Goal: Task Accomplishment & Management: Complete application form

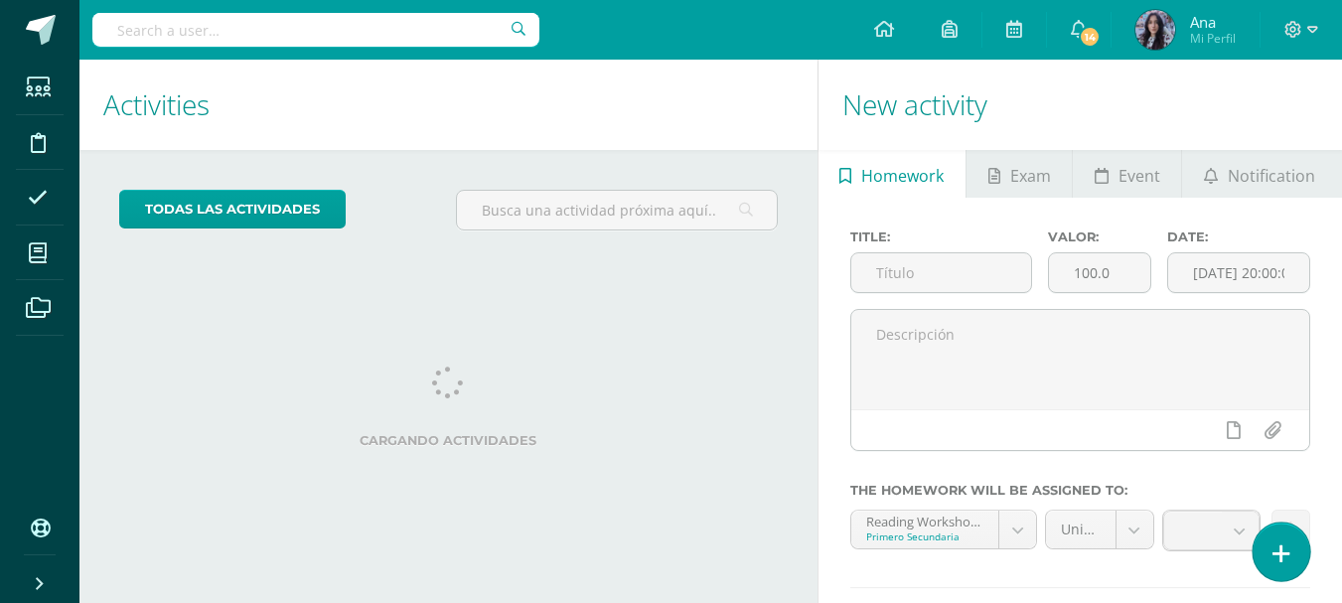
click at [1298, 547] on link at bounding box center [1281, 552] width 57 height 58
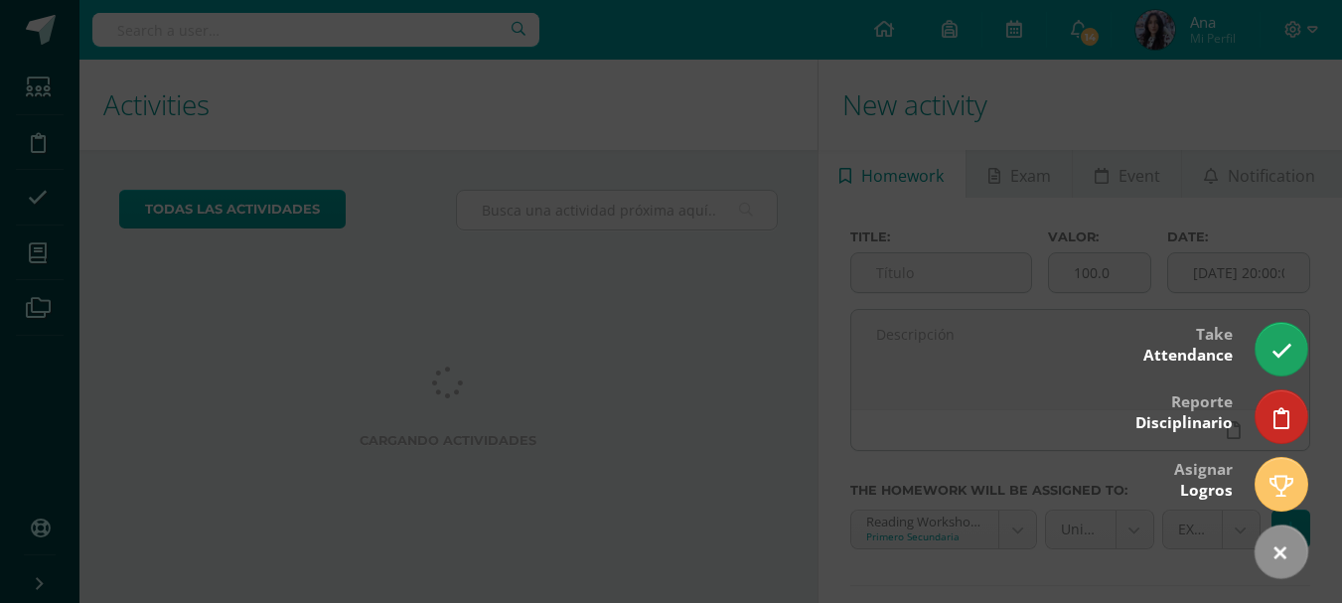
click at [732, 321] on div at bounding box center [671, 301] width 1342 height 603
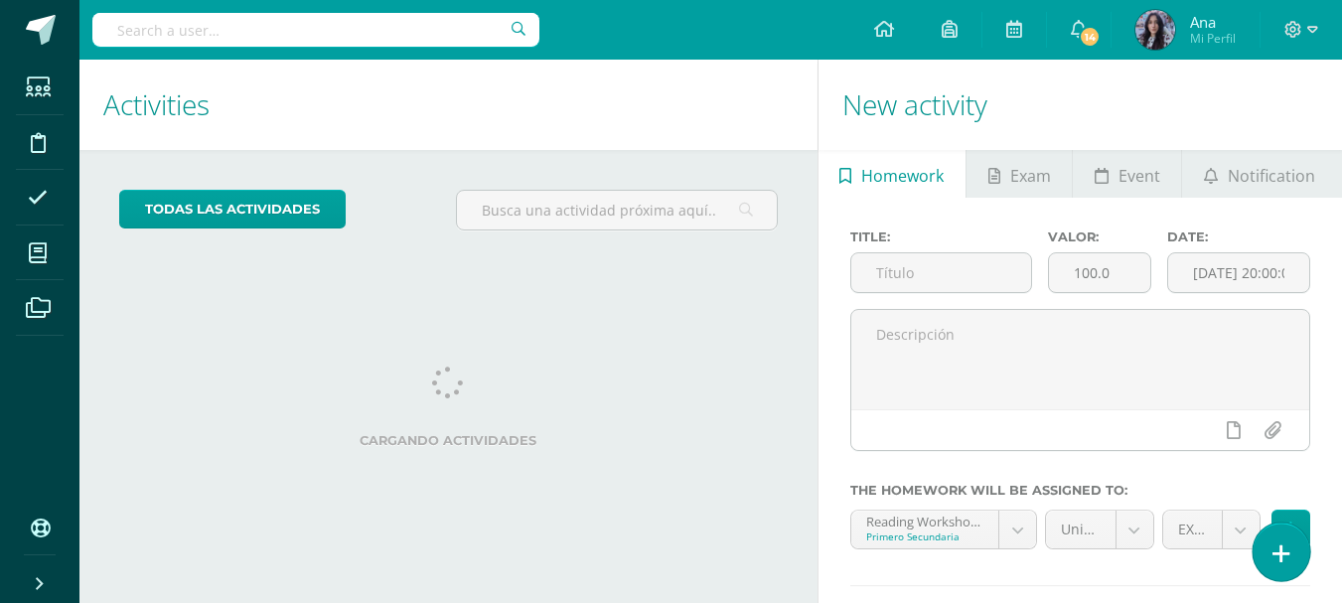
click at [1265, 550] on link at bounding box center [1281, 552] width 57 height 58
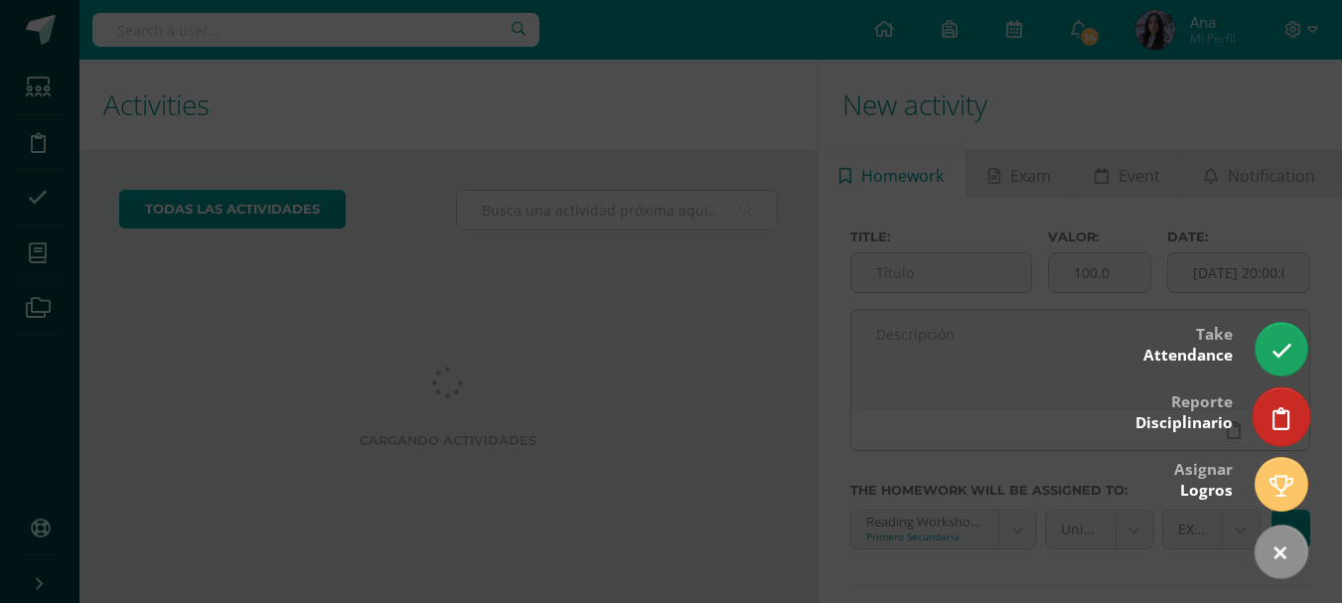
click at [1292, 428] on link at bounding box center [1281, 417] width 57 height 58
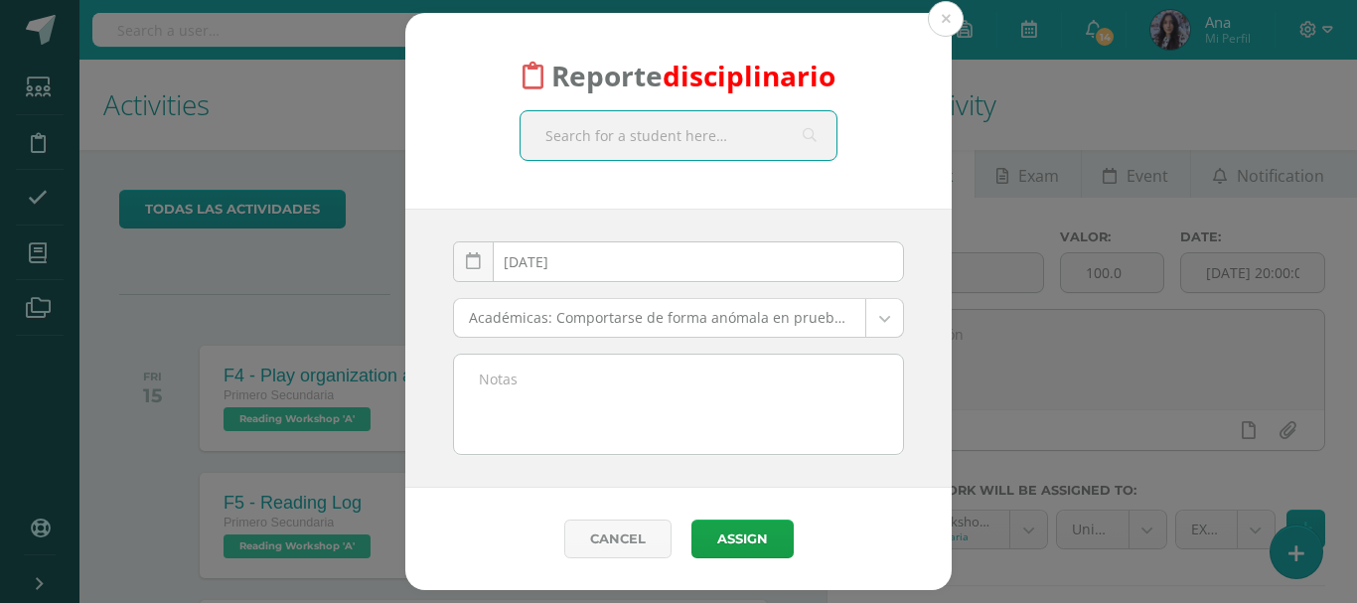
click at [752, 132] on input "text" at bounding box center [679, 135] width 316 height 49
type input "nicoll"
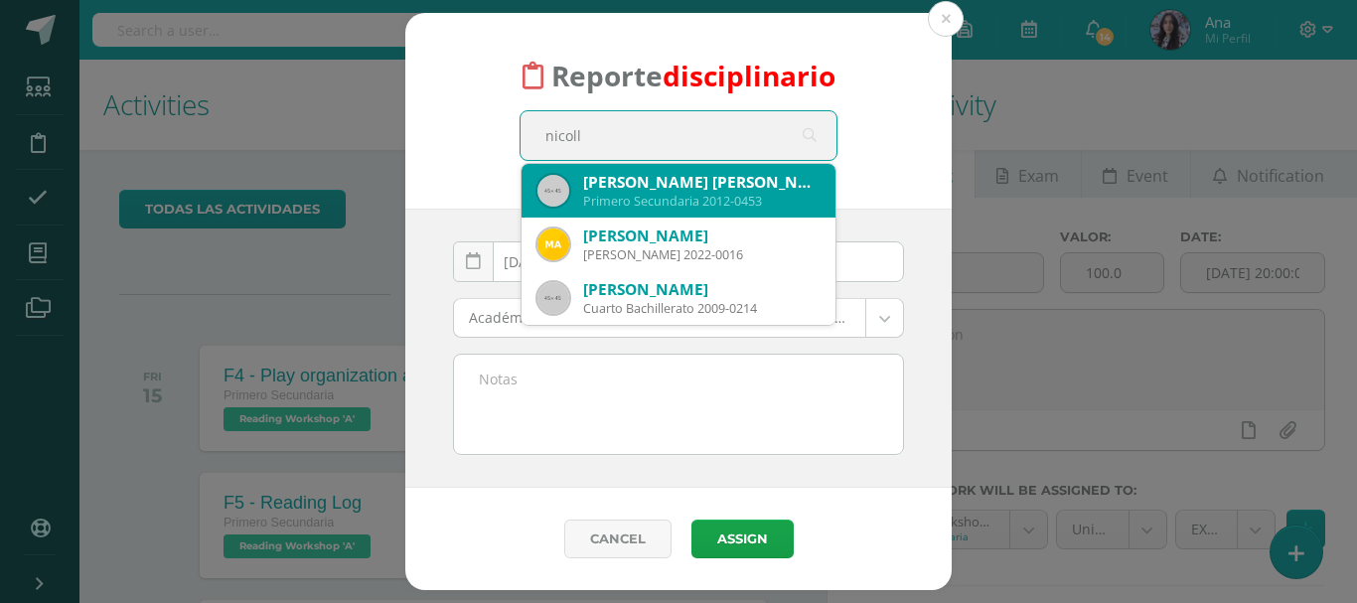
click at [738, 189] on div "[PERSON_NAME] [PERSON_NAME] Cu" at bounding box center [701, 182] width 236 height 21
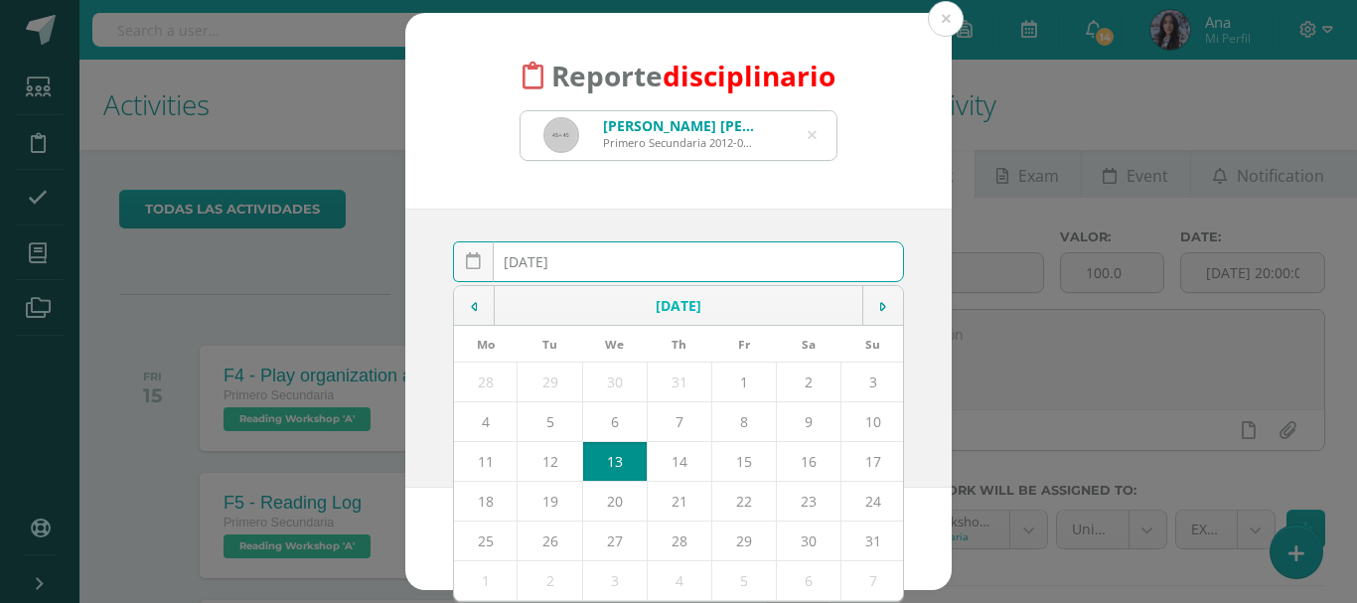
click at [715, 272] on input "[DATE]" at bounding box center [678, 261] width 449 height 39
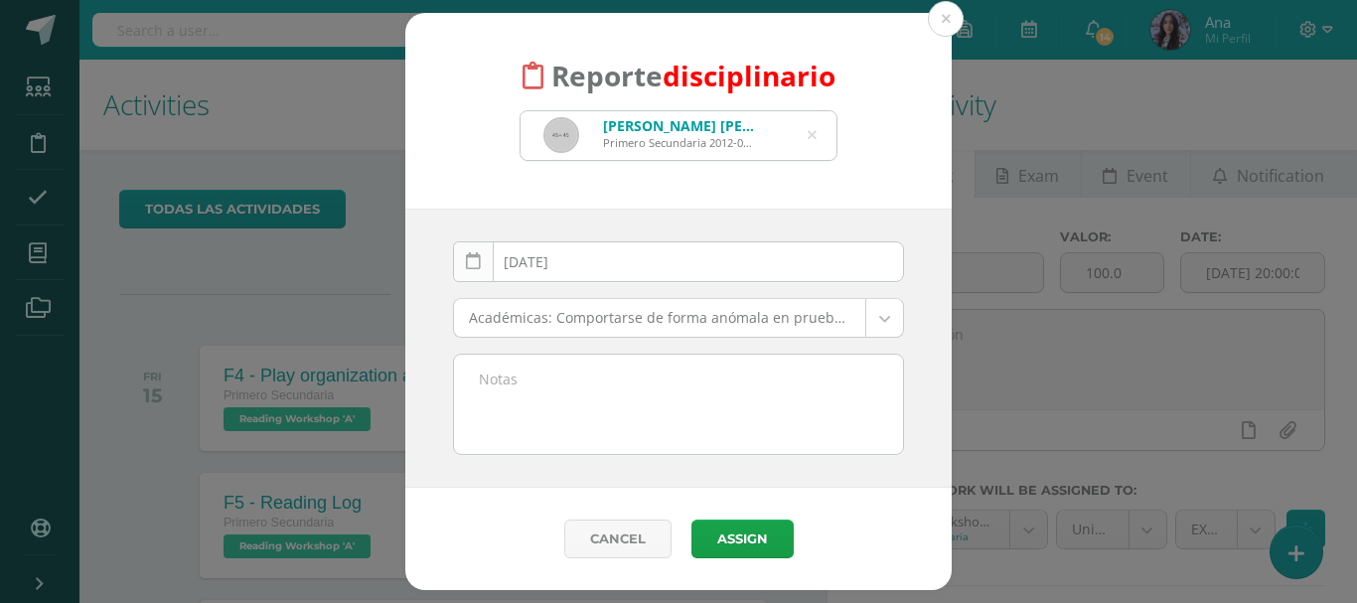
click at [477, 262] on icon at bounding box center [473, 261] width 15 height 17
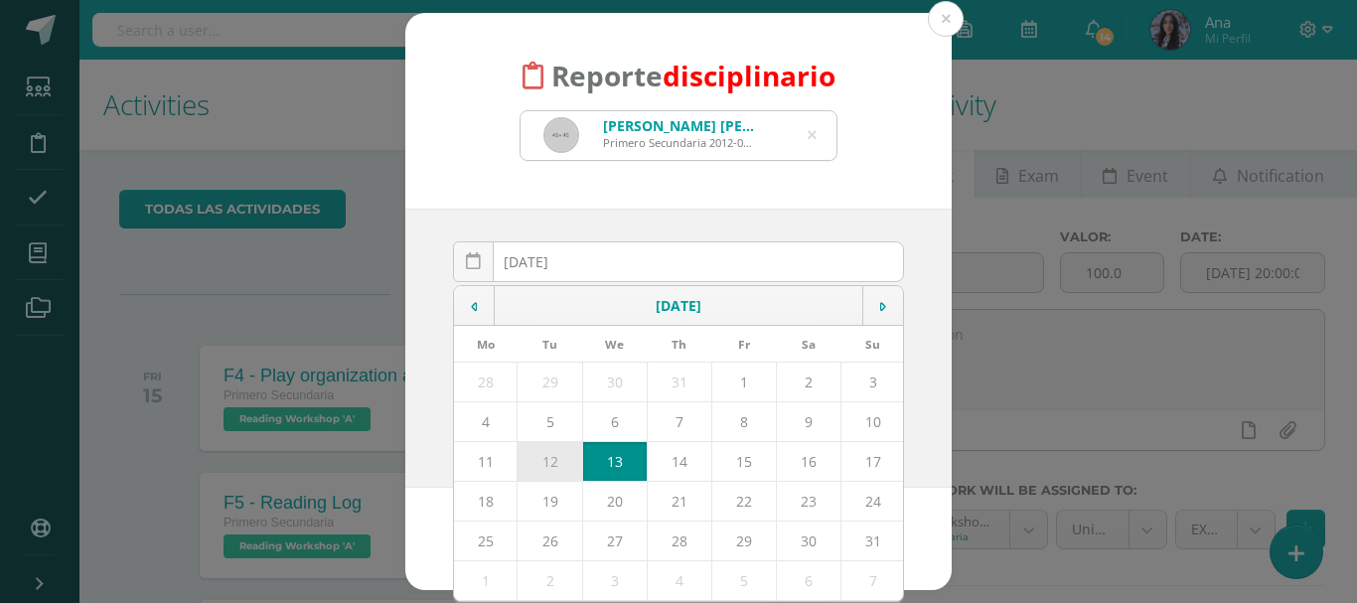
click at [547, 459] on td "12" at bounding box center [550, 461] width 65 height 40
type input "[DATE]"
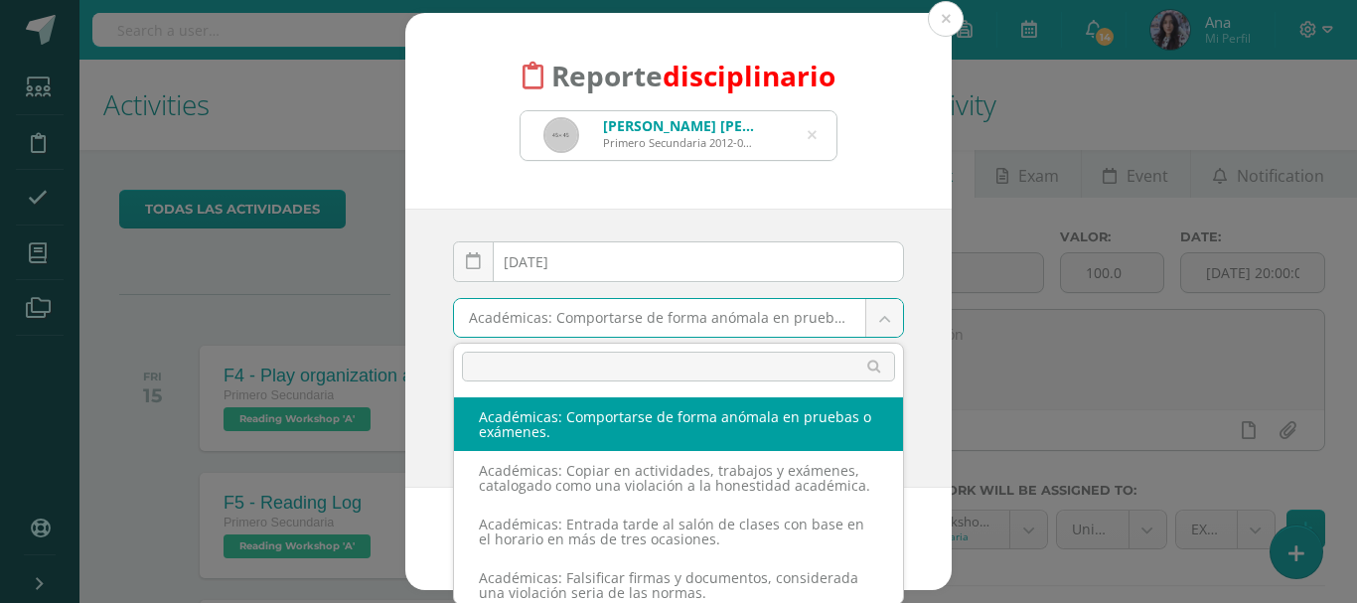
click at [745, 320] on body "Reporte disciplinario [PERSON_NAME] [PERSON_NAME] Cu Primero Secundaria 2012-04…" at bounding box center [678, 301] width 1357 height 603
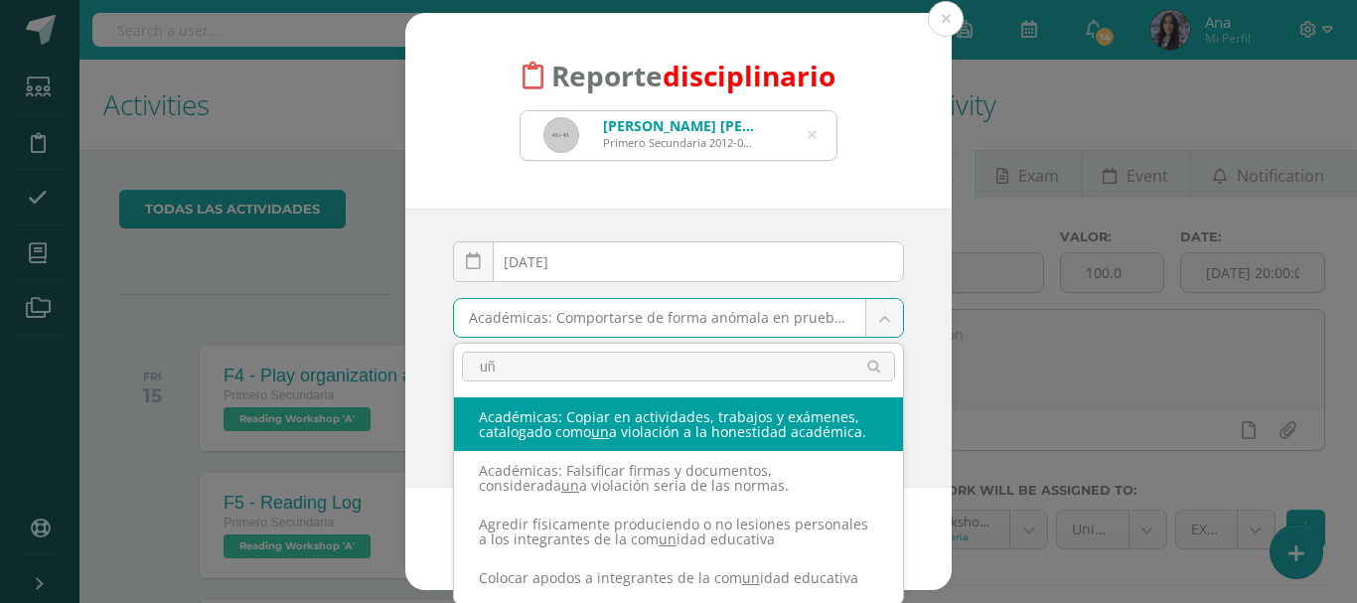
type input "u"
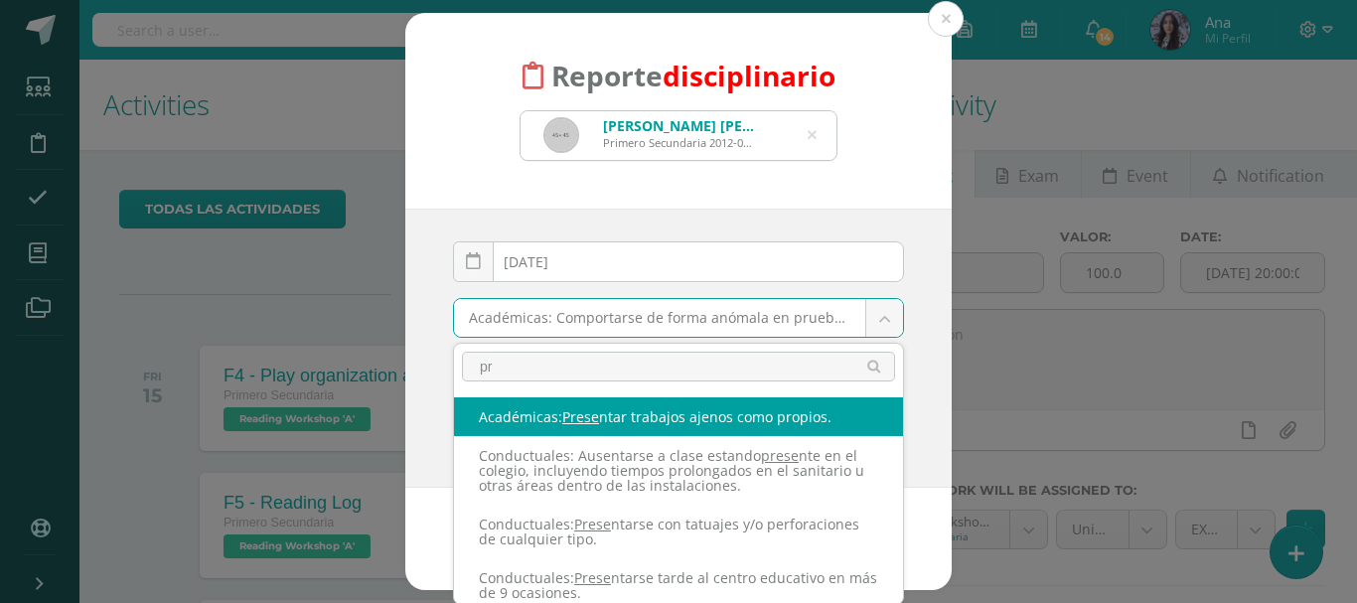
type input "p"
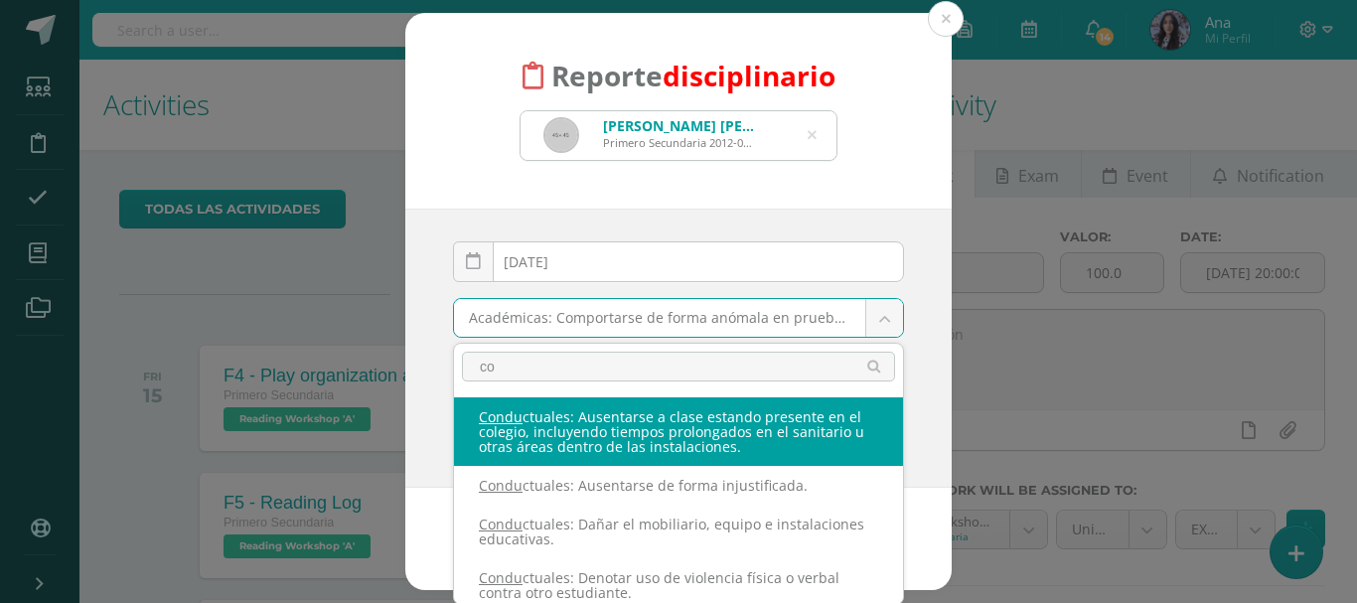
type input "c"
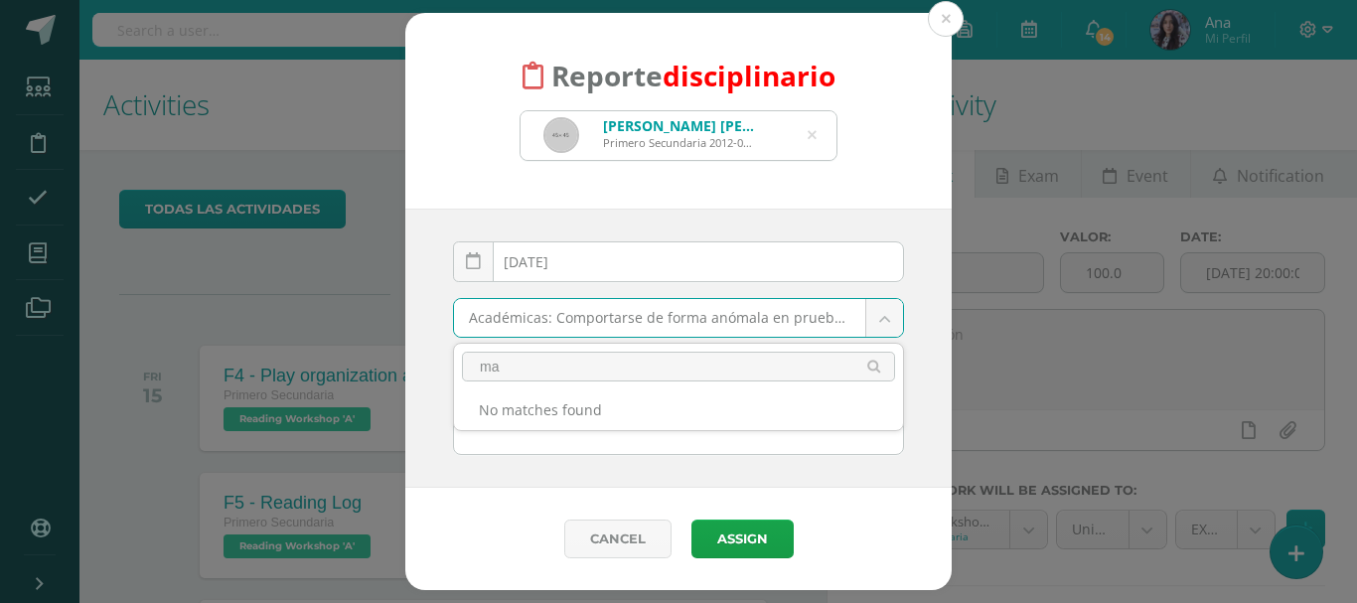
type input "m"
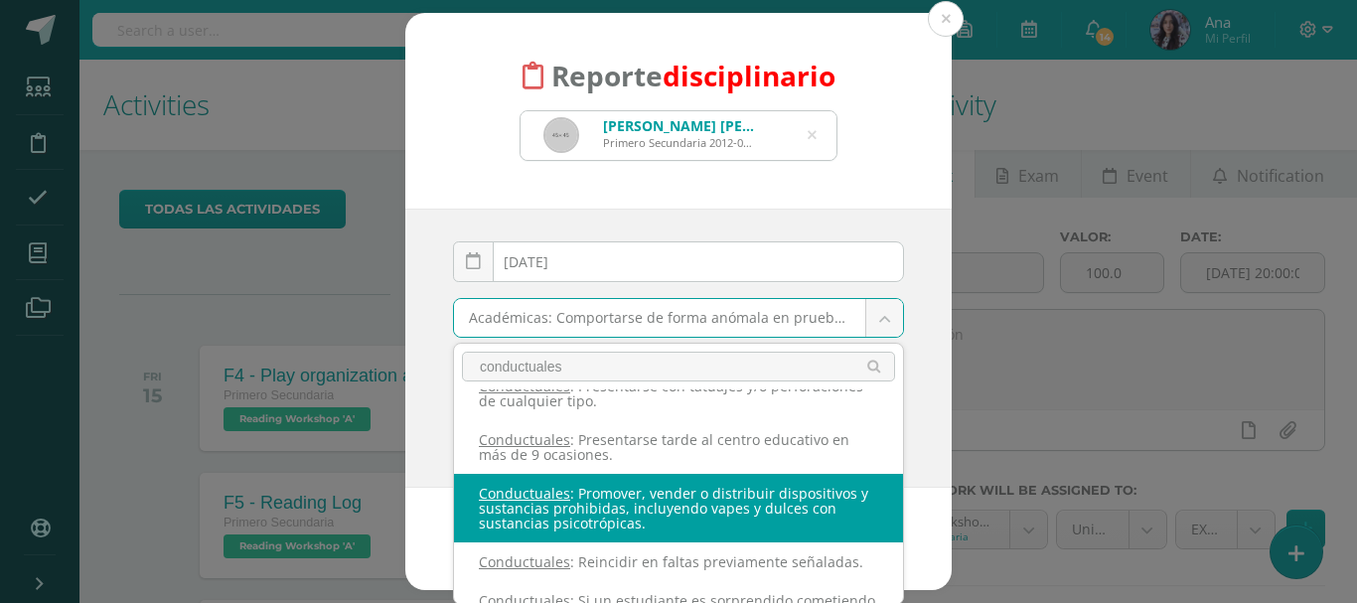
scroll to position [768, 0]
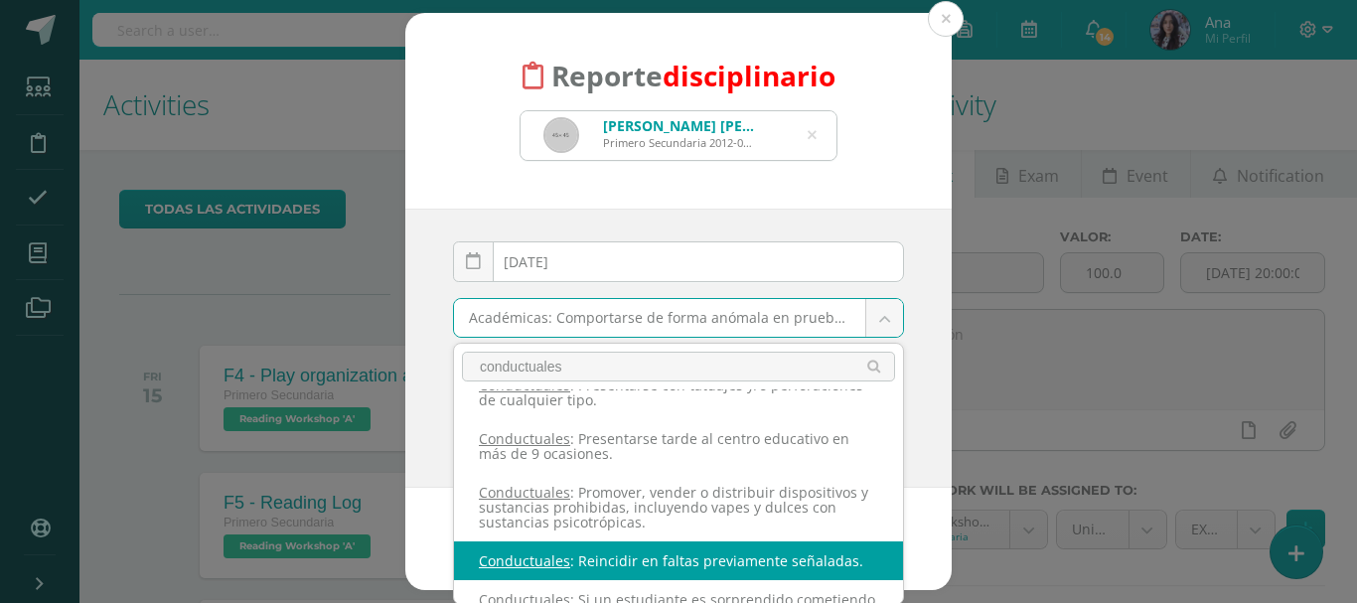
type input "conductuales"
select select "55"
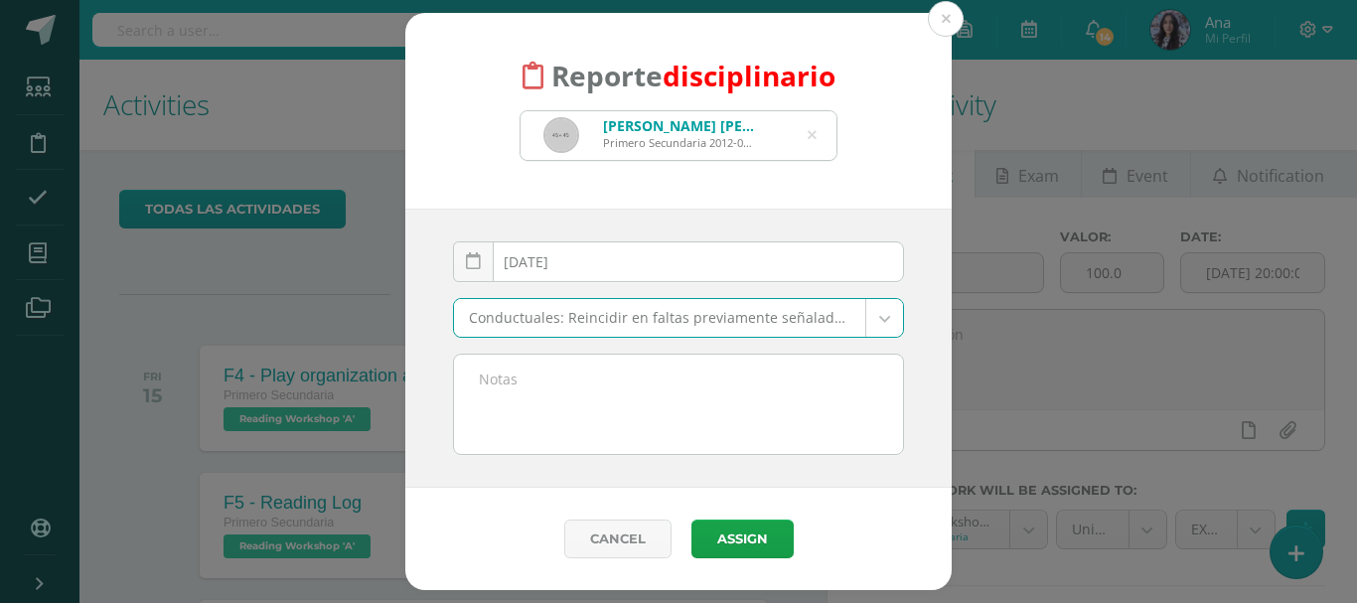
click at [672, 399] on textarea at bounding box center [678, 404] width 449 height 99
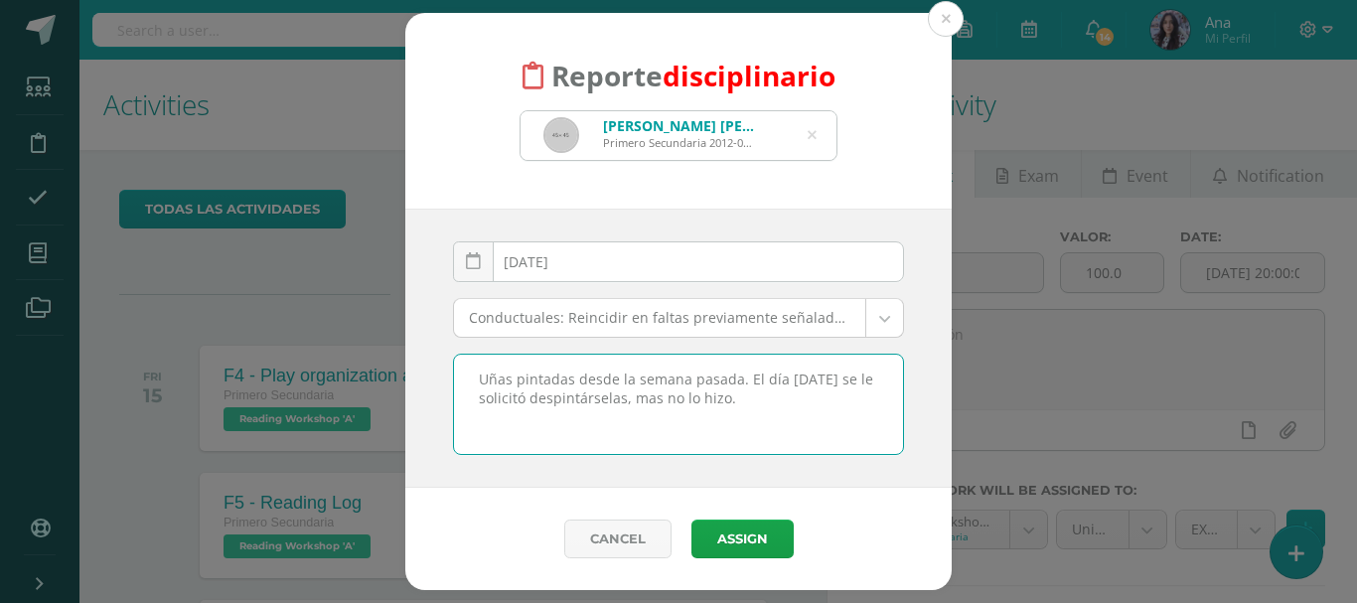
click at [814, 376] on textarea "Uñas pintadas desde la semana pasada. El día [DATE] se le solicitó despintársel…" at bounding box center [678, 404] width 449 height 99
drag, startPoint x: 820, startPoint y: 414, endPoint x: 473, endPoint y: 380, distance: 348.5
click at [473, 380] on textarea "Uñas pintadas desde la semana pasada. El día [DATE][PERSON_NAME] se le solicitó…" at bounding box center [678, 404] width 449 height 99
type textarea "Uñas pintadas desde la semana pasada. El día [DATE][PERSON_NAME] se le solicitó…"
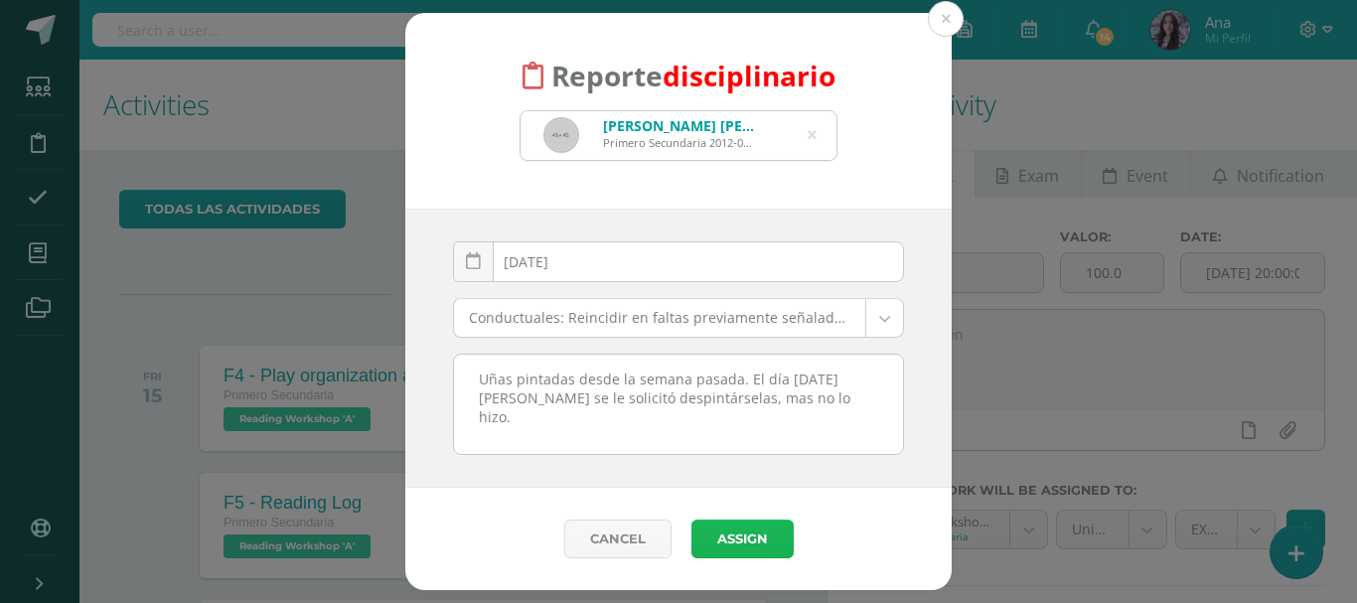
click at [761, 549] on button "Assign" at bounding box center [743, 539] width 102 height 39
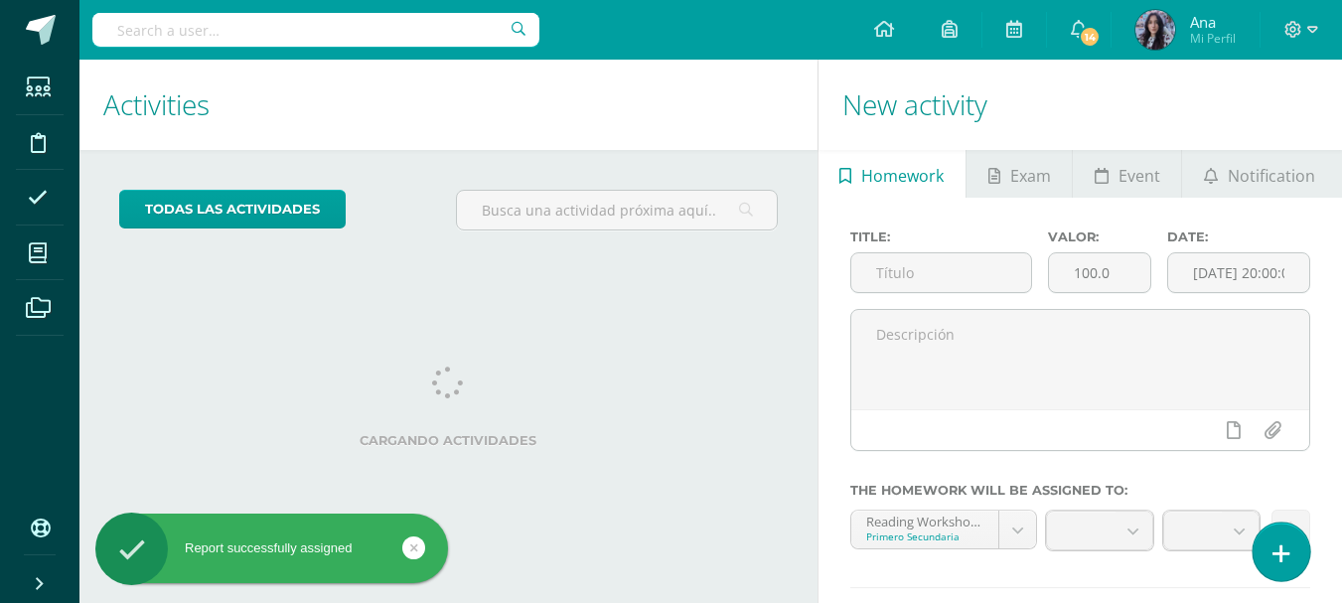
click at [1297, 555] on link at bounding box center [1281, 552] width 57 height 58
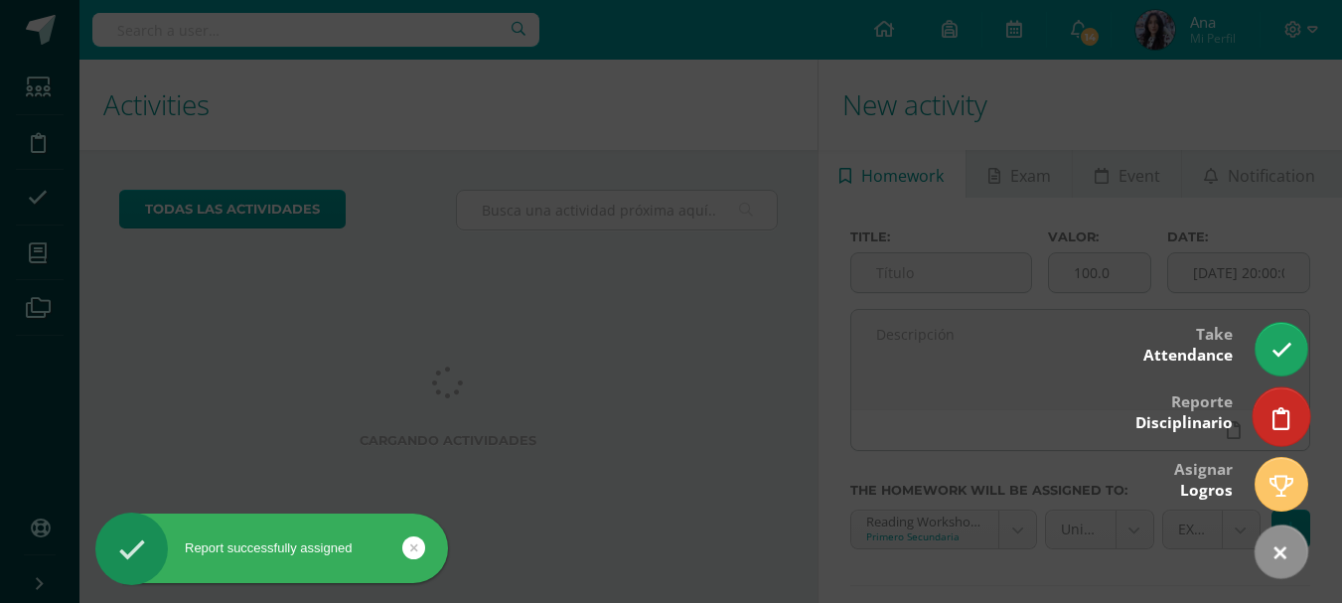
click at [1296, 428] on link at bounding box center [1281, 417] width 57 height 58
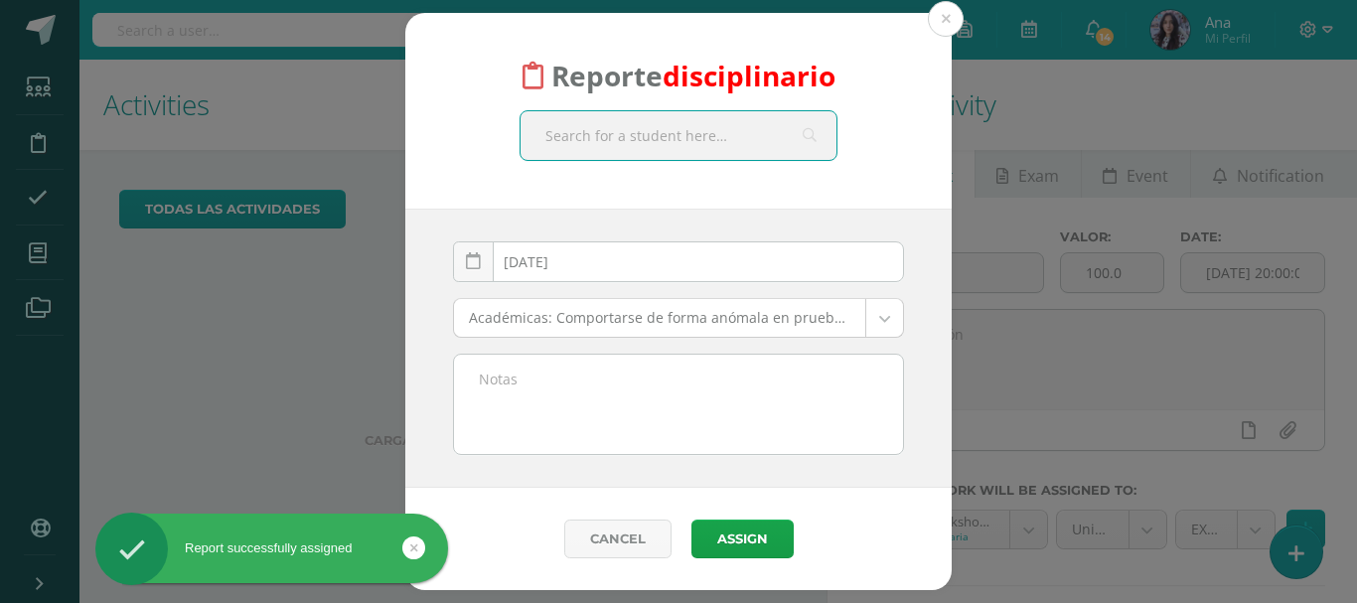
click at [621, 132] on input "text" at bounding box center [679, 135] width 316 height 49
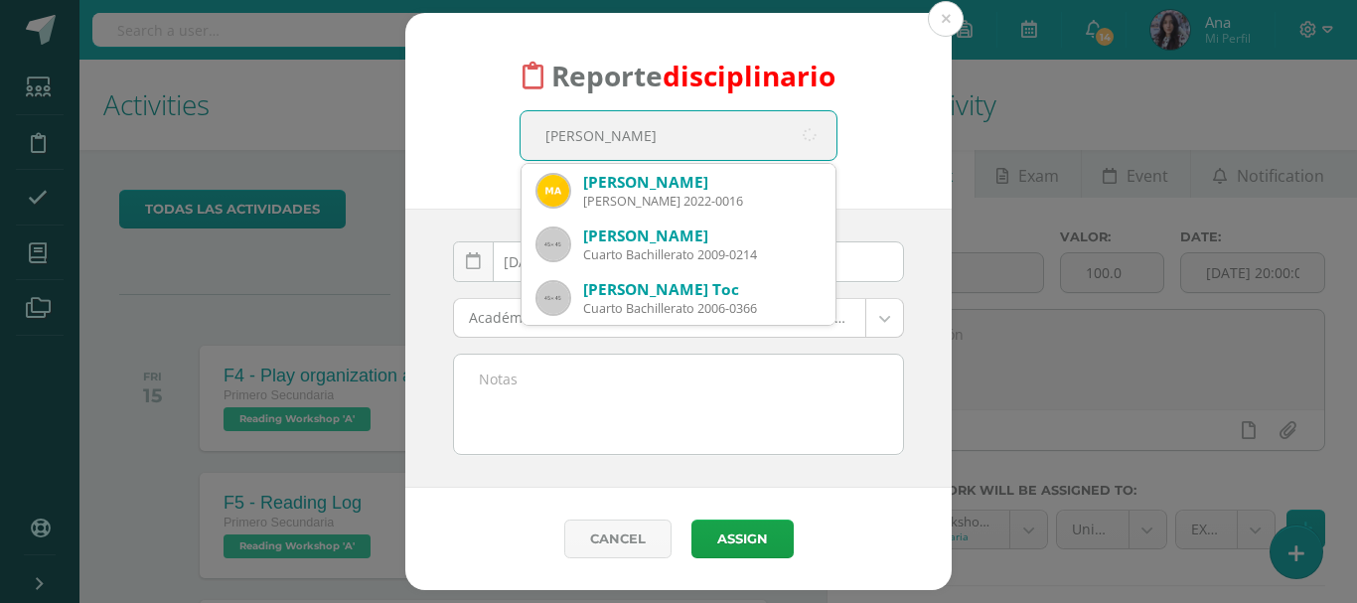
type input "nicoll"
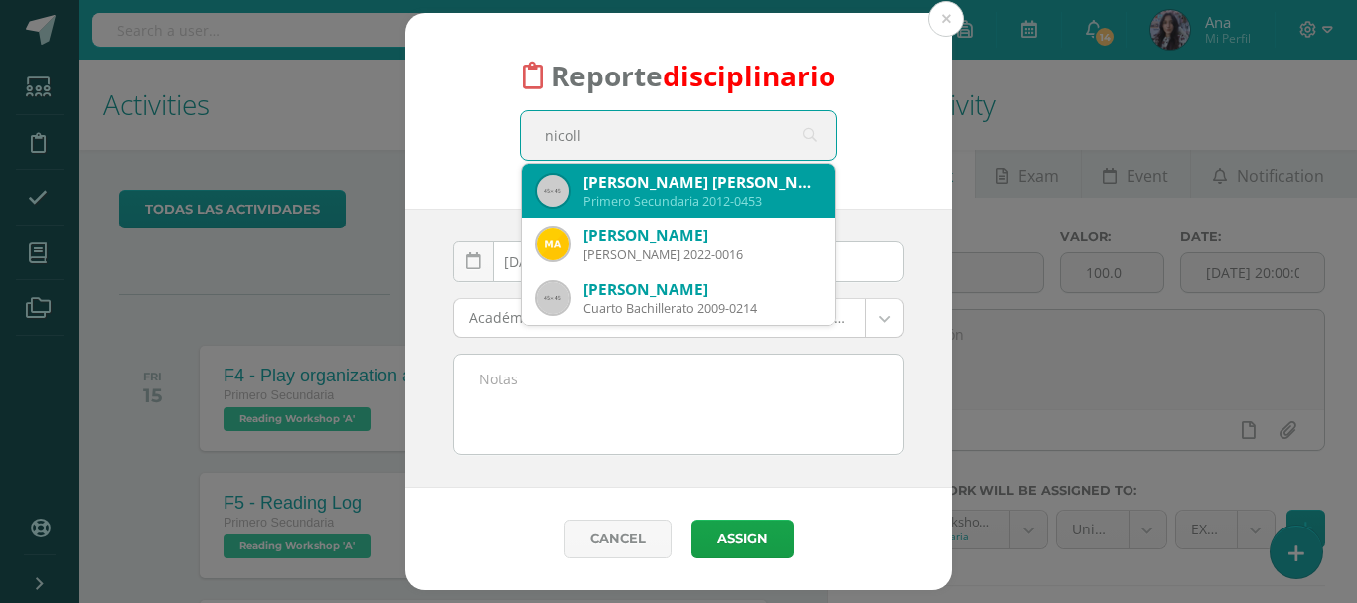
click at [704, 207] on div "Primero Secundaria 2012-0453" at bounding box center [701, 201] width 236 height 17
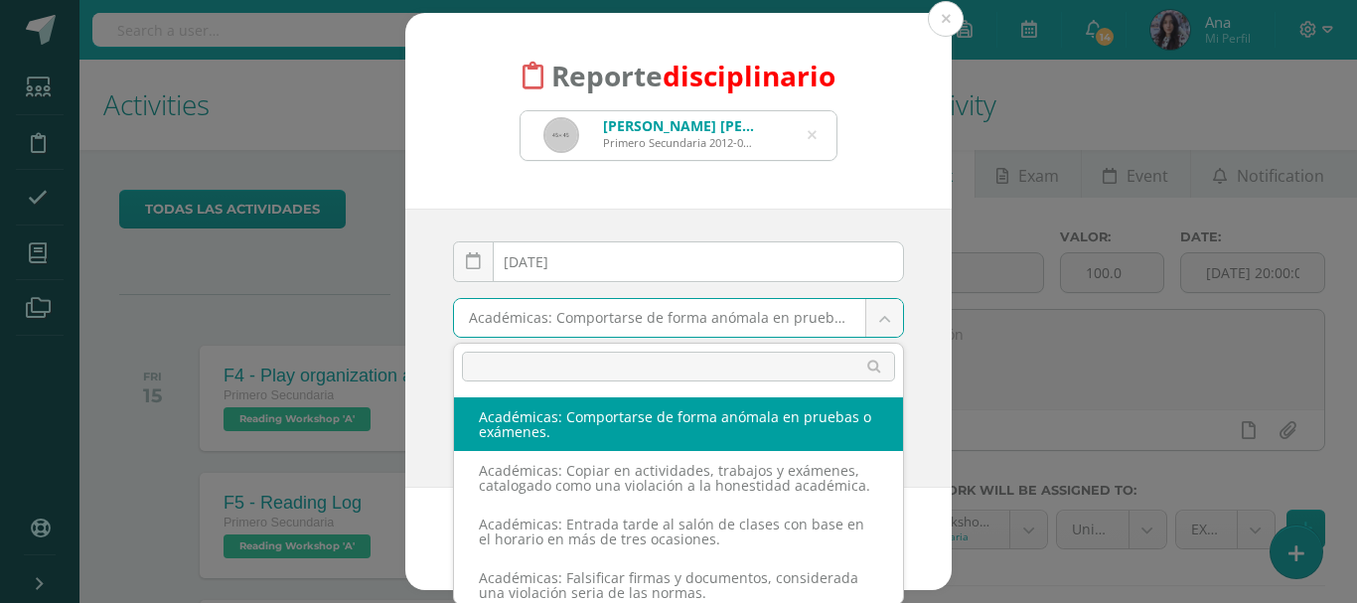
click at [806, 320] on body "Reporte disciplinario Nicolle María José Figueroa Cu Primero Secundaria 2012-04…" at bounding box center [678, 301] width 1357 height 603
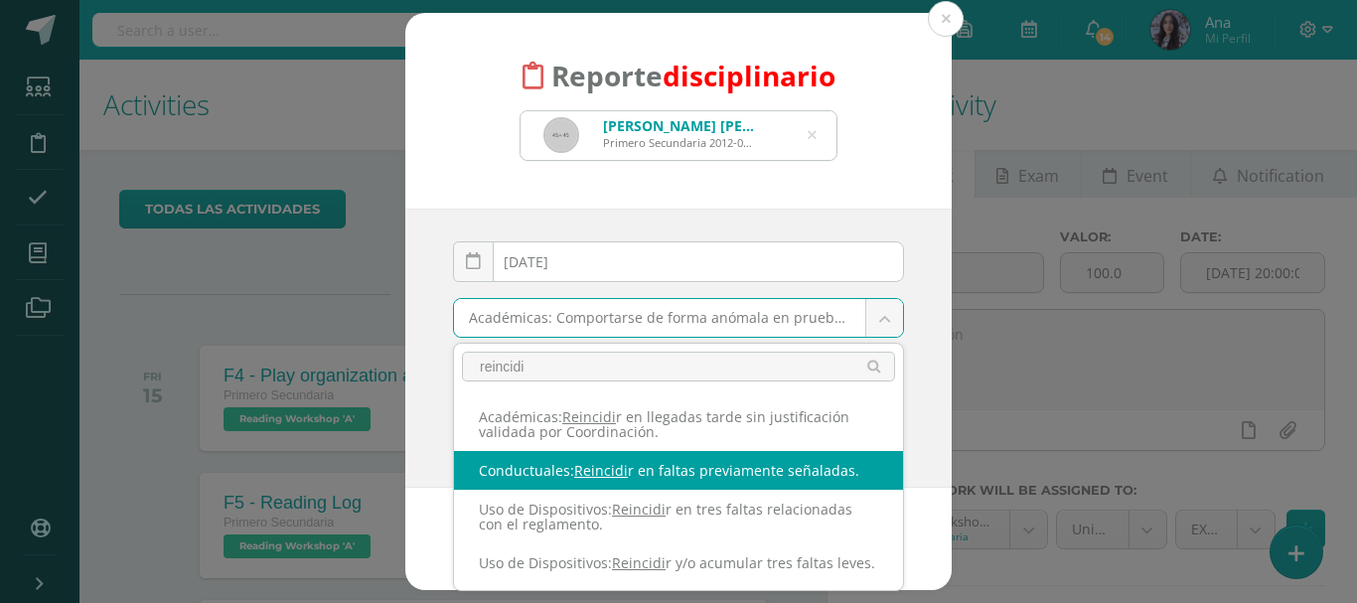
type input "reincidi"
select select "55"
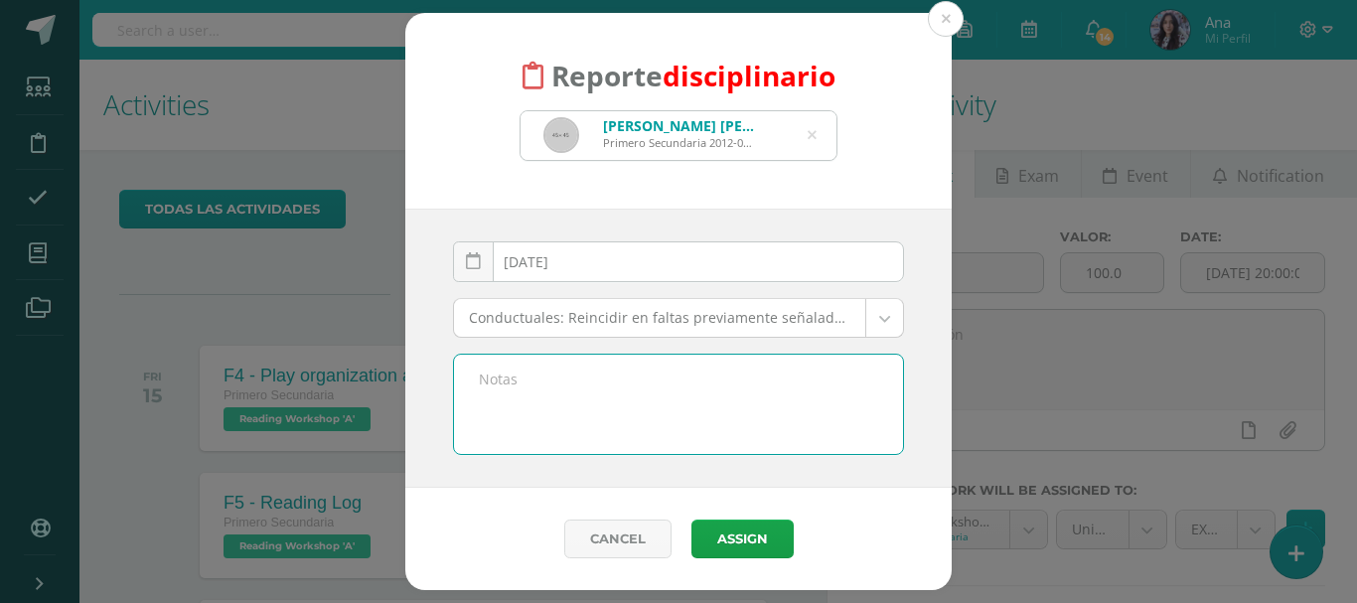
click at [680, 402] on textarea at bounding box center [678, 404] width 449 height 99
paste textarea "Uñas pintadas desde la semana pasada. El día [DATE][PERSON_NAME] se le solicitó…"
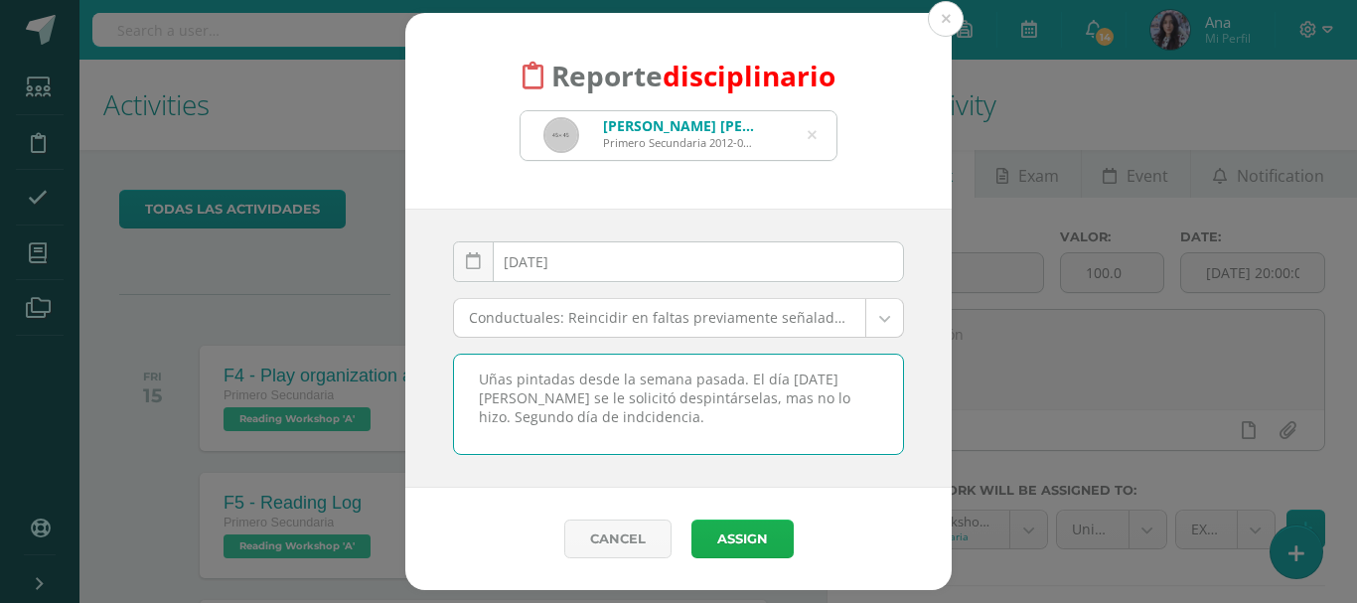
type textarea "Uñas pintadas desde la semana pasada. El día lunes 11 de agosto se le solicitó …"
click at [763, 545] on button "Assign" at bounding box center [743, 539] width 102 height 39
